Goal: Information Seeking & Learning: Learn about a topic

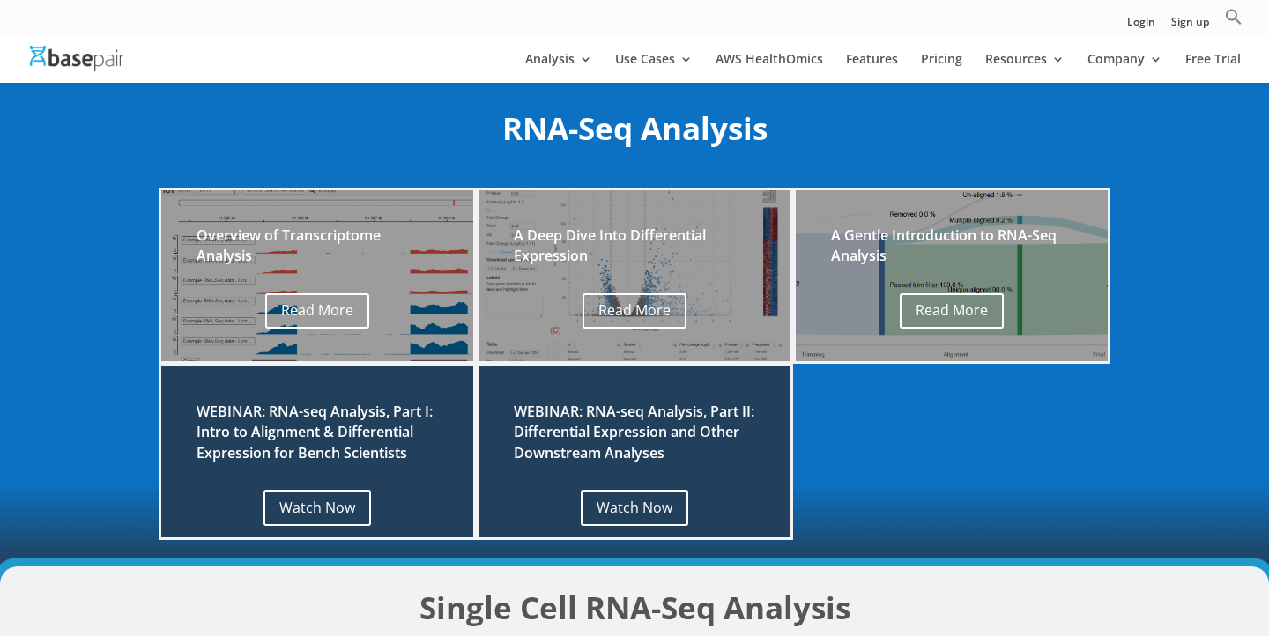
scroll to position [278, 0]
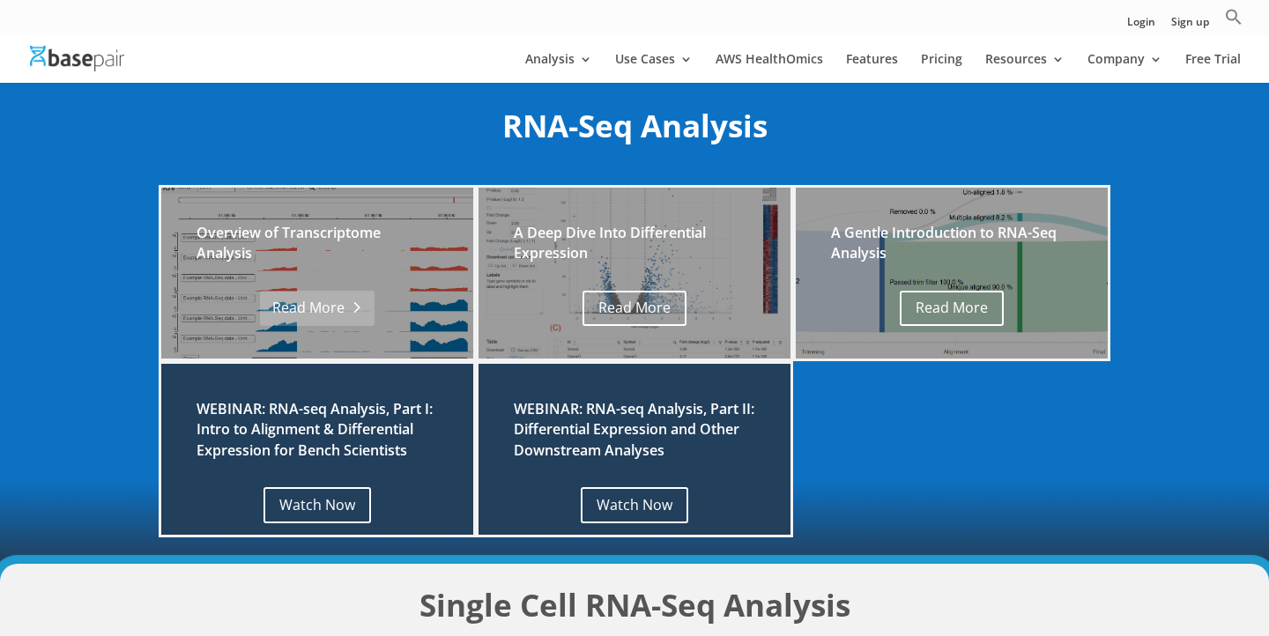
click at [285, 321] on link "Read More" at bounding box center [317, 309] width 114 height 36
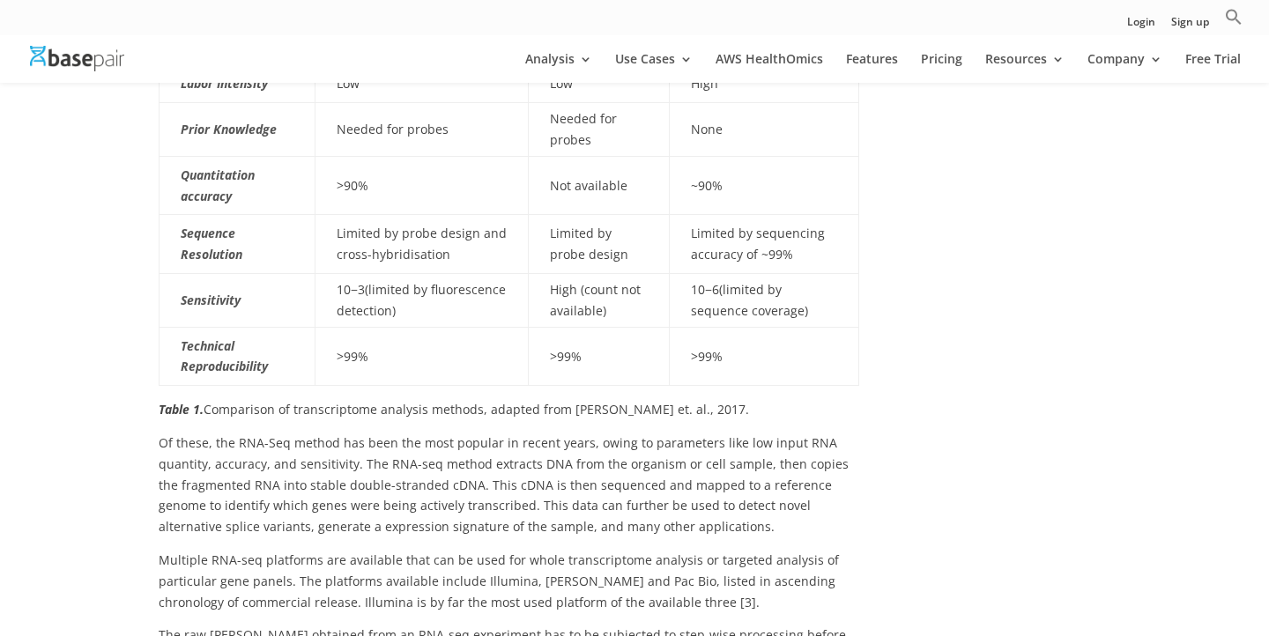
scroll to position [930, 0]
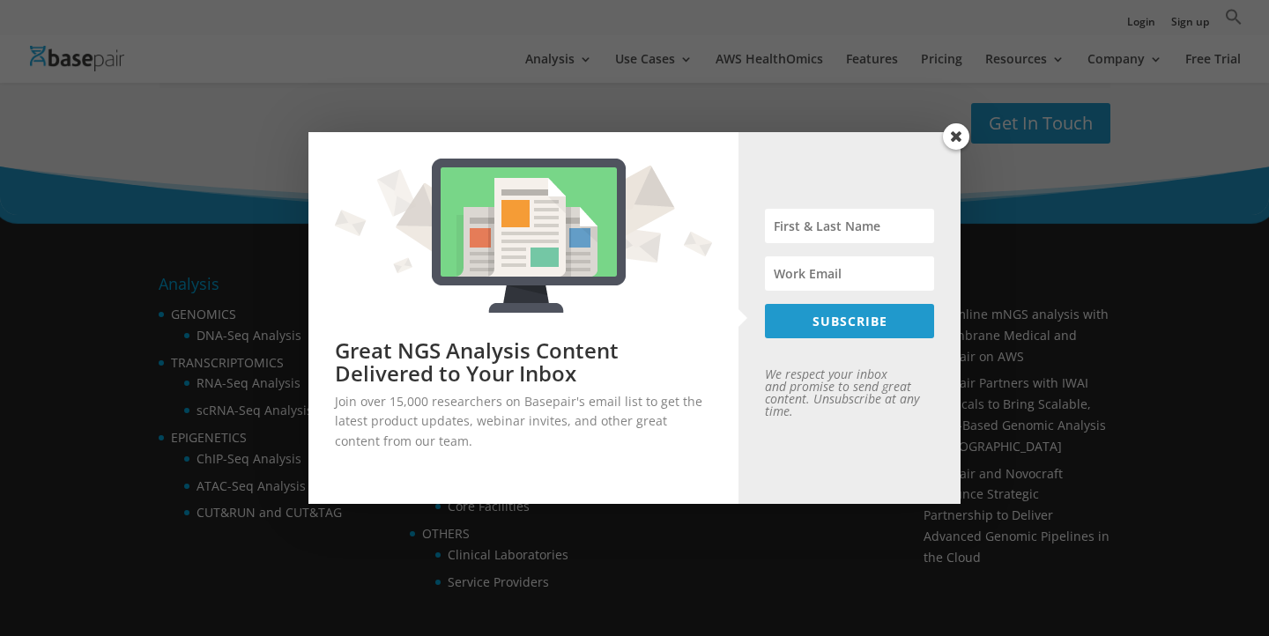
scroll to position [2567, 0]
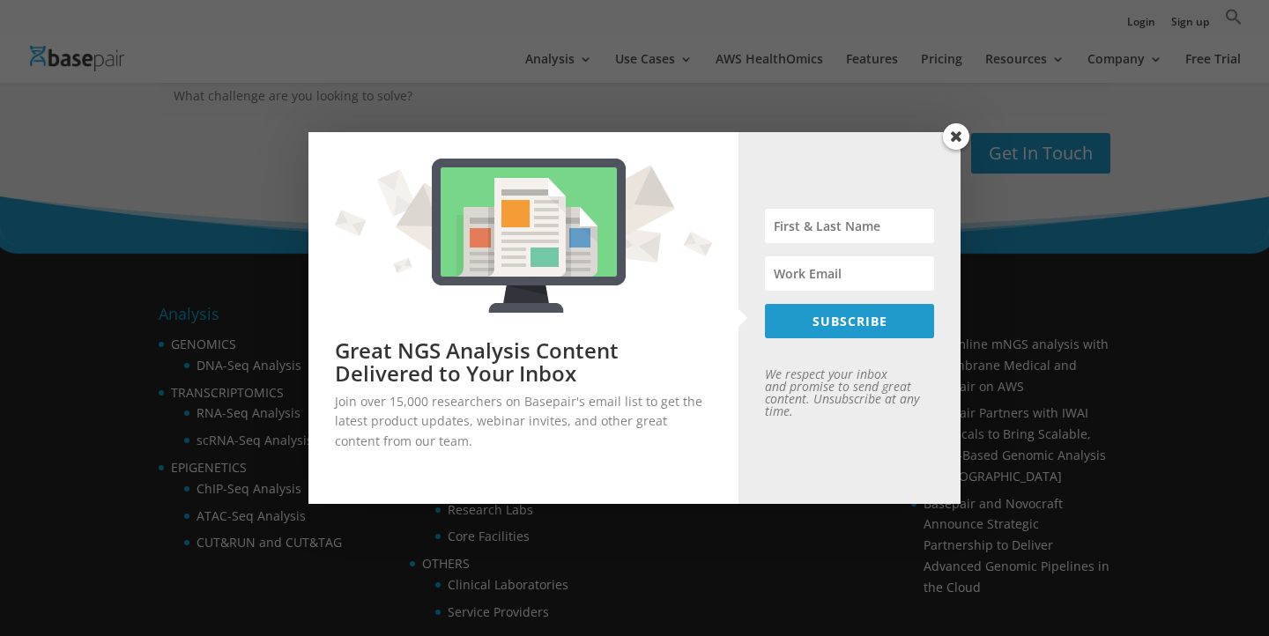
click at [941, 142] on div "SUBSCRIBE You have successfully subscribed! We respect your inbox and promise t…" at bounding box center [849, 318] width 222 height 372
click at [967, 129] on div "Great NGS Analysis Content Delivered to Your Inbox Join over 15,000 researchers…" at bounding box center [634, 318] width 1269 height 636
click at [956, 135] on span at bounding box center [956, 136] width 26 height 26
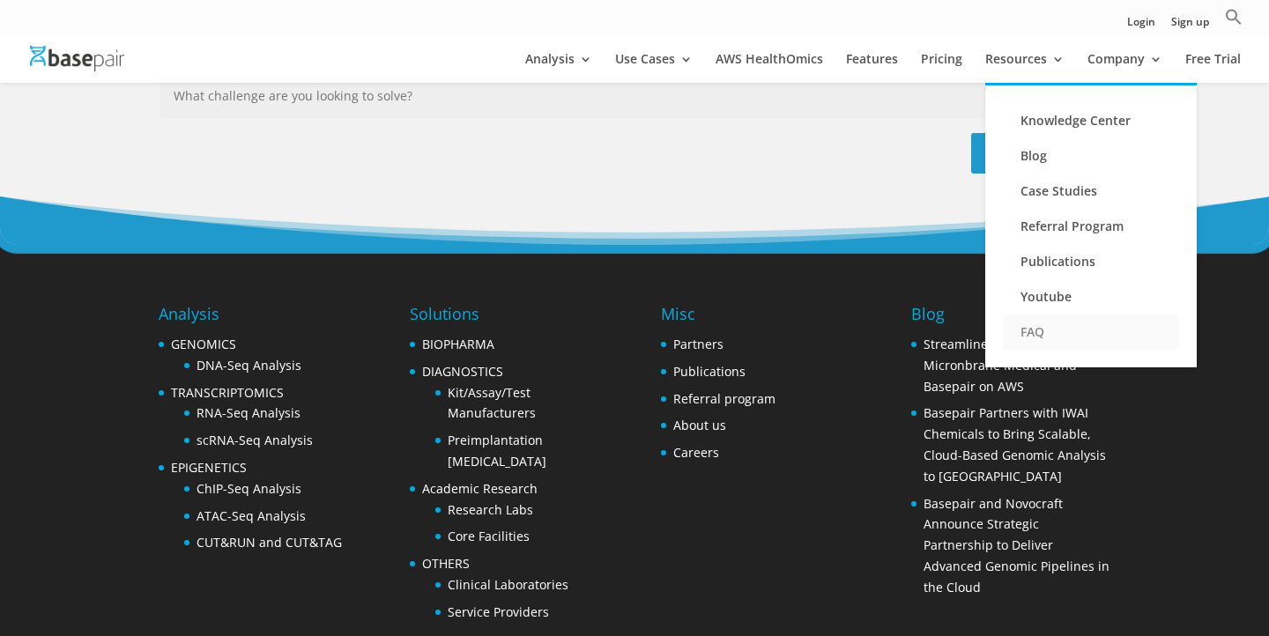
click at [1029, 329] on link "FAQ" at bounding box center [1091, 332] width 176 height 35
